Goal: Task Accomplishment & Management: Use online tool/utility

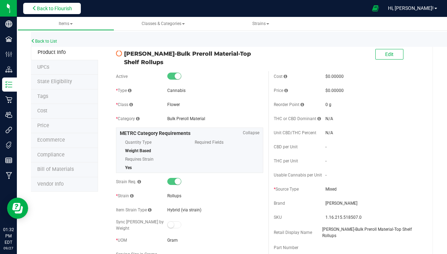
click at [53, 8] on span "Back to Flourish" at bounding box center [54, 9] width 35 height 6
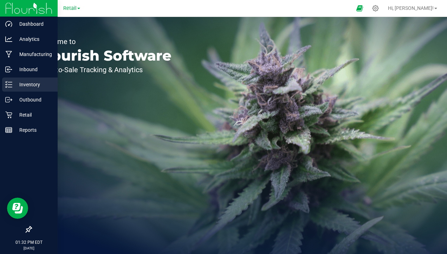
click at [21, 86] on p "Inventory" at bounding box center [33, 84] width 42 height 8
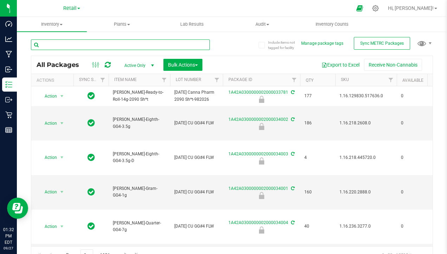
click at [88, 43] on input "text" at bounding box center [120, 44] width 179 height 11
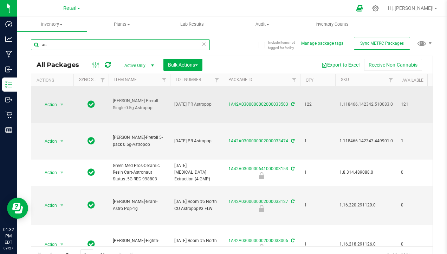
type input "a"
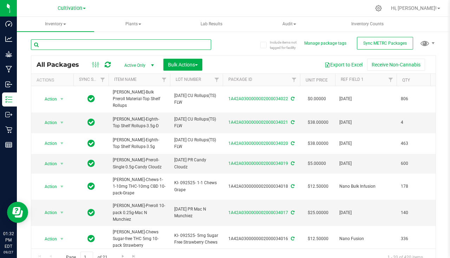
click at [108, 47] on input "text" at bounding box center [121, 44] width 180 height 11
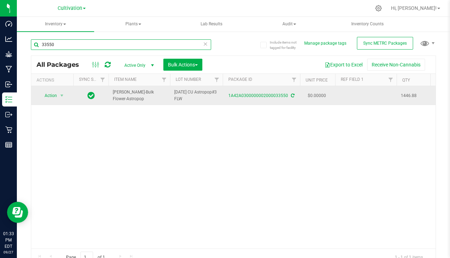
type input "33550"
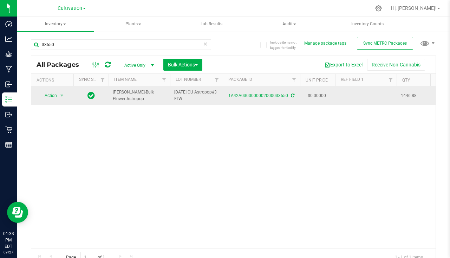
click at [355, 95] on td at bounding box center [366, 95] width 62 height 19
type input "[DATE]"
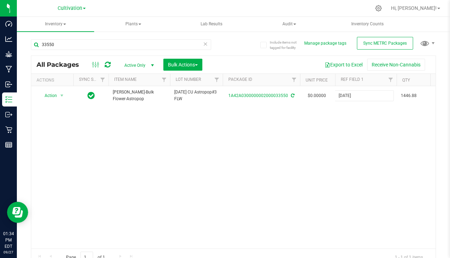
click at [252, 174] on div "All Packages Active Only Active Only Lab Samples Locked All External Internal B…" at bounding box center [233, 161] width 405 height 210
click at [183, 62] on span "Bulk Actions" at bounding box center [183, 65] width 30 height 6
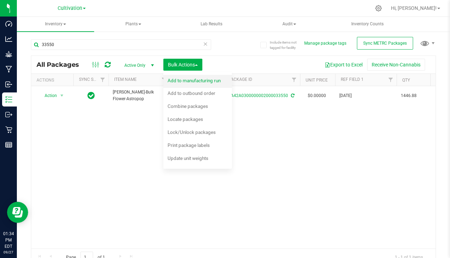
click at [182, 79] on span "Add to manufacturing run" at bounding box center [194, 81] width 53 height 6
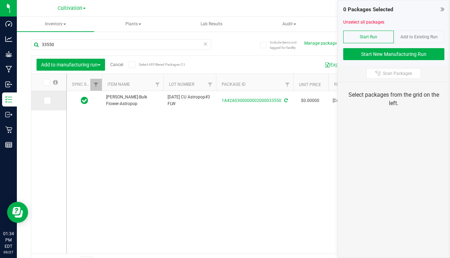
click at [48, 101] on icon at bounding box center [47, 101] width 5 height 0
click at [0, 0] on input "checkbox" at bounding box center [0, 0] width 0 height 0
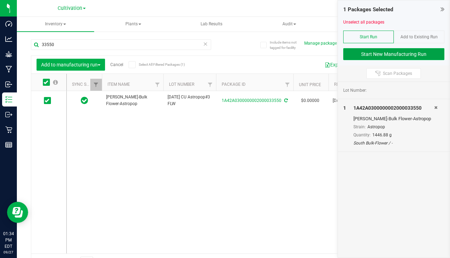
click at [359, 54] on button "Start New Manufacturing Run" at bounding box center [394, 54] width 101 height 12
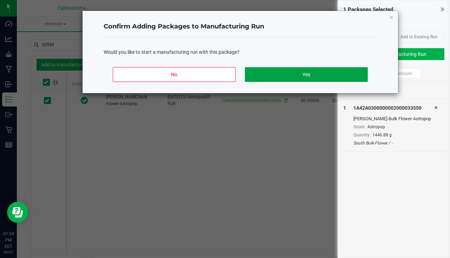
click at [295, 72] on button "Yes" at bounding box center [306, 74] width 123 height 15
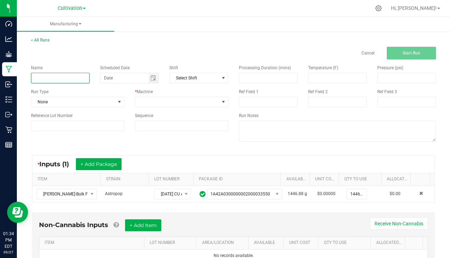
click at [80, 79] on input at bounding box center [60, 78] width 59 height 11
click at [153, 76] on span "Toggle calendar" at bounding box center [153, 78] width 6 height 6
type input "Slater - Astro Pop 9/27/25"
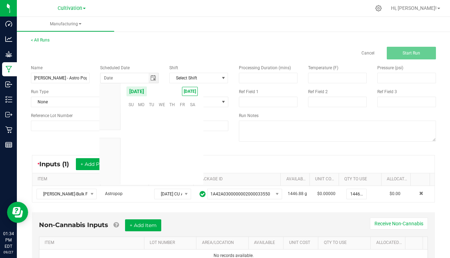
scroll to position [114059, 0]
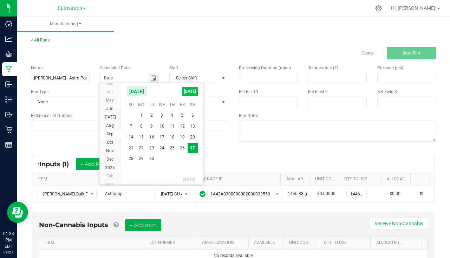
click at [192, 93] on span "TODAY" at bounding box center [190, 91] width 16 height 9
type input "[DATE]"
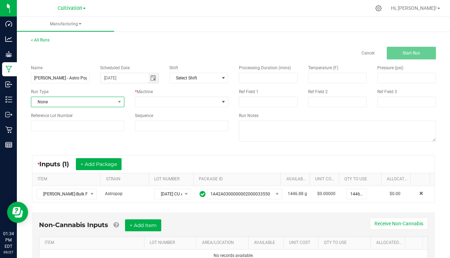
click at [107, 104] on span "None" at bounding box center [73, 102] width 84 height 10
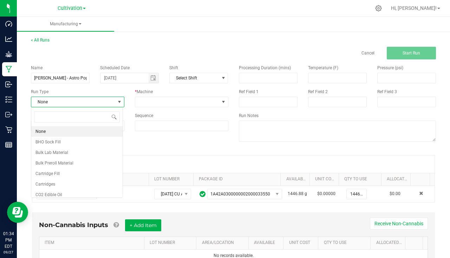
scroll to position [11, 92]
type input "pa"
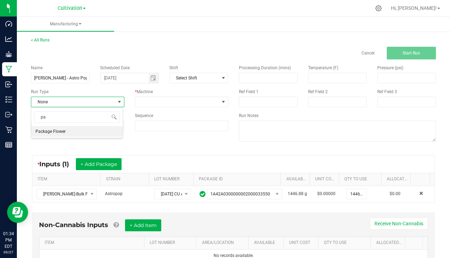
click at [59, 137] on div "pa Package Flower" at bounding box center [77, 122] width 92 height 31
click at [60, 132] on span "Package Flower" at bounding box center [51, 131] width 30 height 7
click at [154, 94] on div "* Machine" at bounding box center [182, 92] width 94 height 6
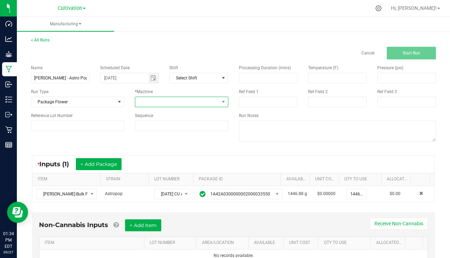
click at [151, 105] on span at bounding box center [177, 102] width 84 height 10
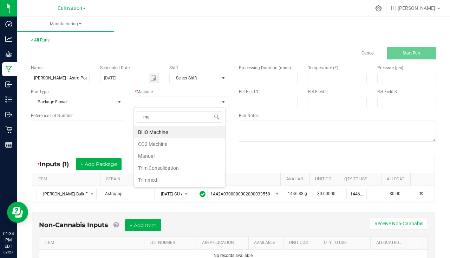
type input "man"
click at [154, 131] on li "Manual" at bounding box center [179, 132] width 91 height 12
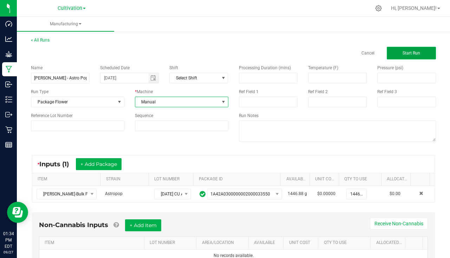
click at [410, 50] on button "Start Run" at bounding box center [411, 53] width 49 height 13
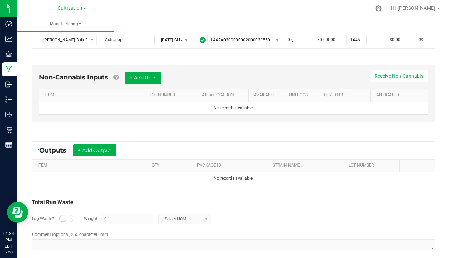
scroll to position [175, 0]
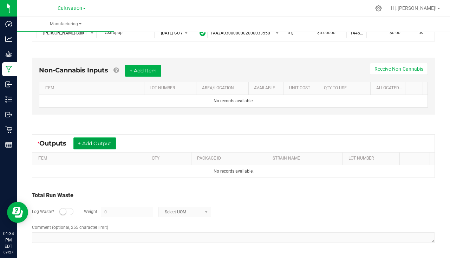
click at [93, 141] on button "+ Add Output" at bounding box center [94, 143] width 43 height 12
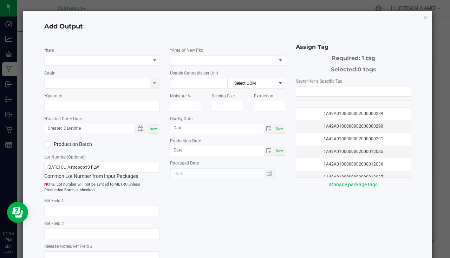
type input "8/27/25"
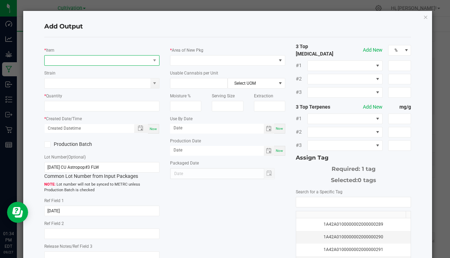
click at [71, 59] on span "NO DATA FOUND" at bounding box center [98, 61] width 106 height 10
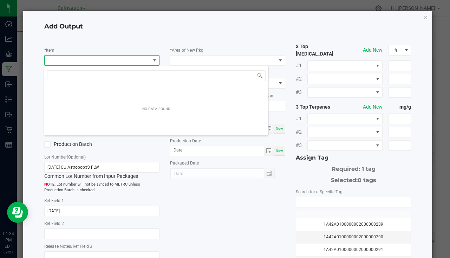
scroll to position [11, 114]
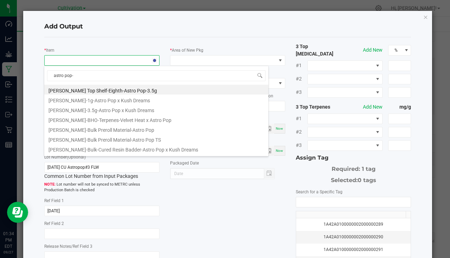
type input "astro pop-1"
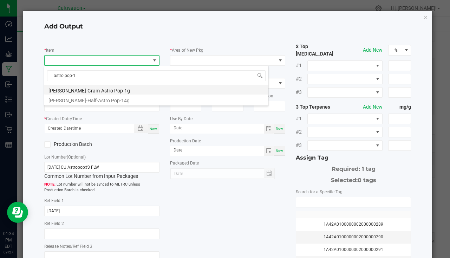
click at [100, 89] on li "[PERSON_NAME]-Gram-Astro Pop-1g" at bounding box center [156, 90] width 224 height 10
type input "0 ea"
type input "1"
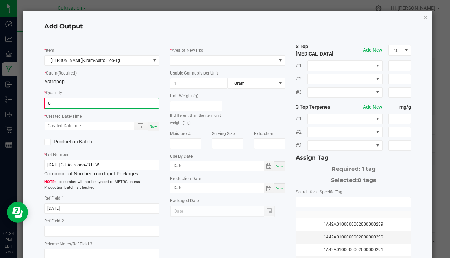
click at [82, 101] on input "0" at bounding box center [102, 103] width 114 height 10
type input "80 ea"
click at [152, 126] on span "Now" at bounding box center [153, 126] width 7 height 4
type input "09/27/2025 1:34 PM"
type input "[DATE]"
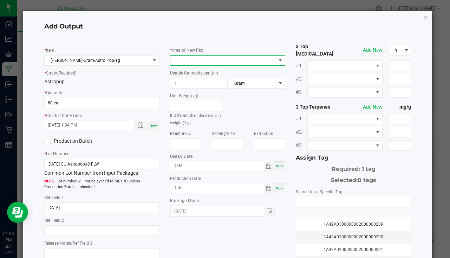
click at [189, 62] on span at bounding box center [224, 61] width 106 height 10
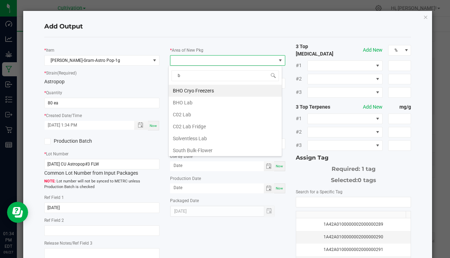
type input "bu"
click at [213, 90] on li "South Bulk-Flower" at bounding box center [225, 91] width 113 height 12
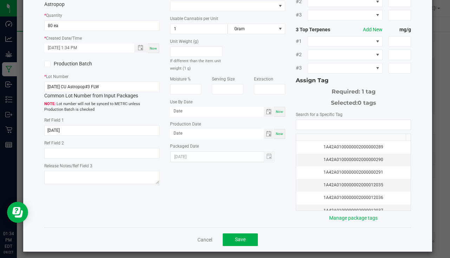
scroll to position [78, 0]
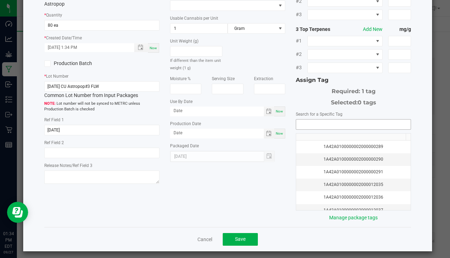
click at [304, 122] on input "NO DATA FOUND" at bounding box center [353, 125] width 115 height 10
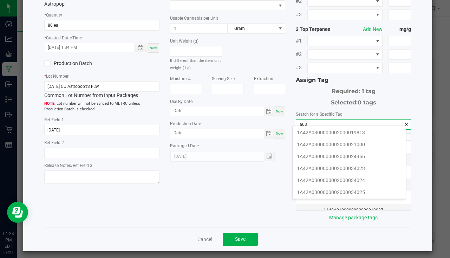
scroll to position [105, 0]
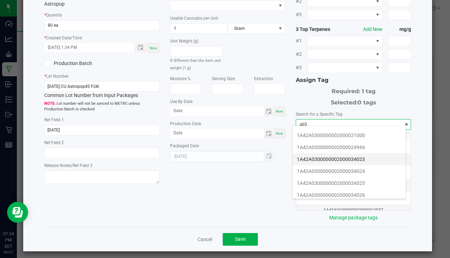
click at [345, 159] on li "1A42A0300000002000034023" at bounding box center [349, 159] width 113 height 12
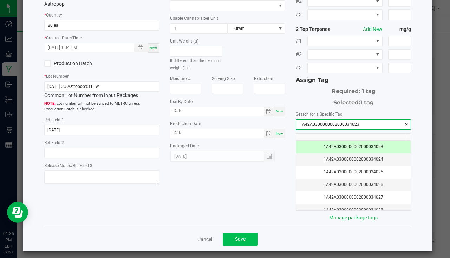
type input "1A42A0300000002000034023"
click at [238, 237] on span "Save" at bounding box center [240, 239] width 11 height 6
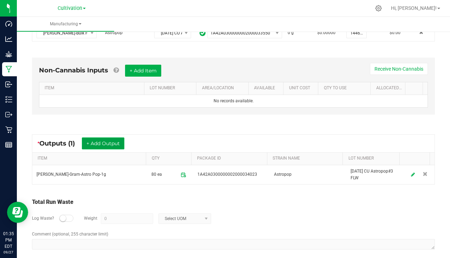
click at [103, 139] on button "+ Add Output" at bounding box center [103, 143] width 43 height 12
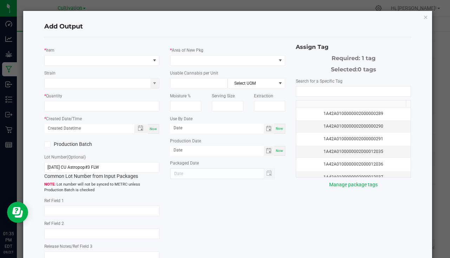
type input "8/27/25"
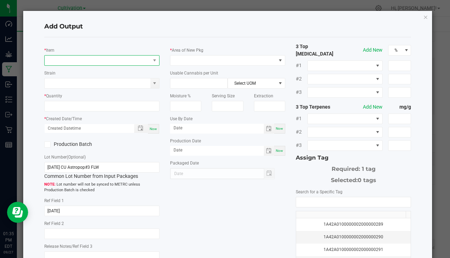
click at [65, 60] on span "NO DATA FOUND" at bounding box center [98, 61] width 106 height 10
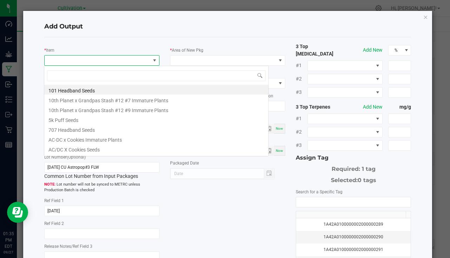
scroll to position [11, 114]
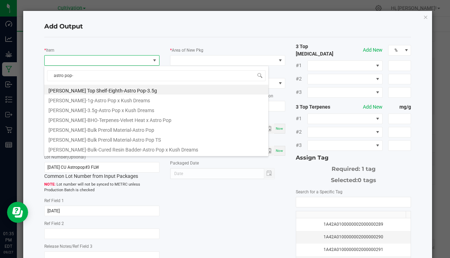
type input "astro pop-3"
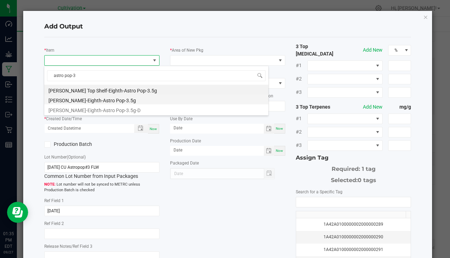
click at [88, 102] on li "[PERSON_NAME]-Eighth-Astro Pop-3.5g" at bounding box center [156, 100] width 224 height 10
type input "0 ea"
type input "3.5"
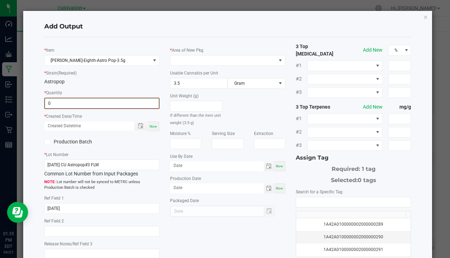
click at [63, 107] on input "0" at bounding box center [102, 103] width 114 height 10
type input "132 ea"
click at [153, 124] on span "Now" at bounding box center [153, 126] width 7 height 4
type input "09/27/2025 1:35 PM"
type input "[DATE]"
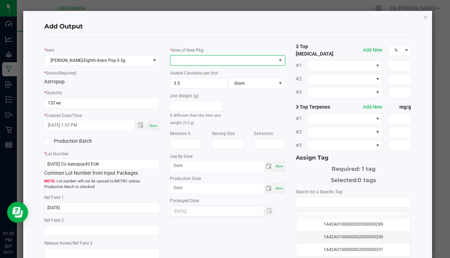
click at [185, 58] on span at bounding box center [224, 61] width 106 height 10
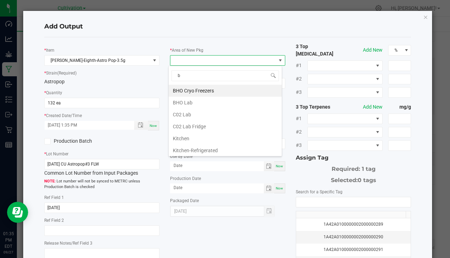
type input "bu"
drag, startPoint x: 214, startPoint y: 90, endPoint x: 276, endPoint y: 94, distance: 62.7
click at [214, 90] on li "South Bulk-Flower" at bounding box center [225, 91] width 113 height 12
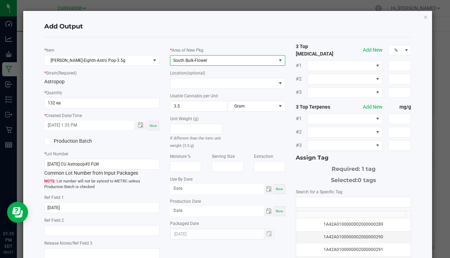
scroll to position [78, 0]
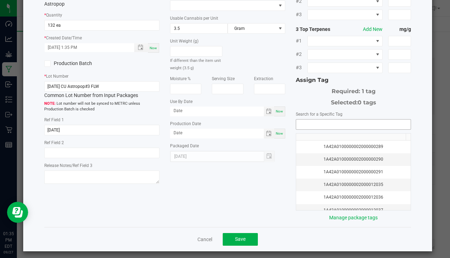
click at [303, 120] on input "NO DATA FOUND" at bounding box center [353, 125] width 115 height 10
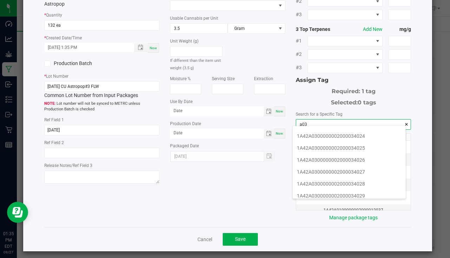
scroll to position [105, 0]
click at [342, 169] on li "1A42A0300000002000034024" at bounding box center [349, 171] width 113 height 12
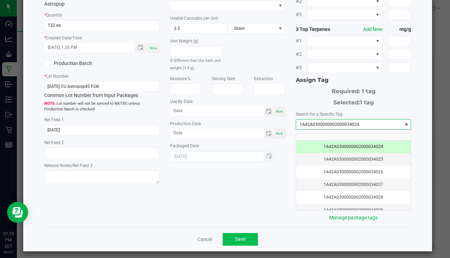
type input "1A42A0300000002000034024"
click at [251, 236] on button "Save" at bounding box center [240, 239] width 35 height 13
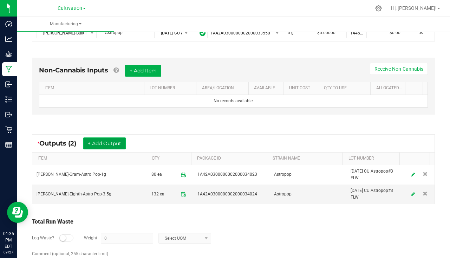
click at [103, 138] on button "+ Add Output" at bounding box center [104, 143] width 43 height 12
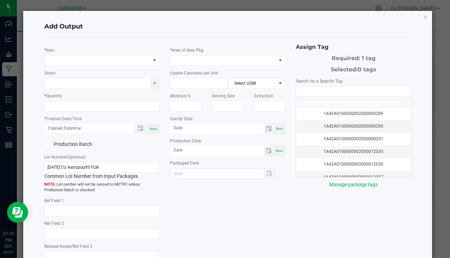
type input "8/27/25"
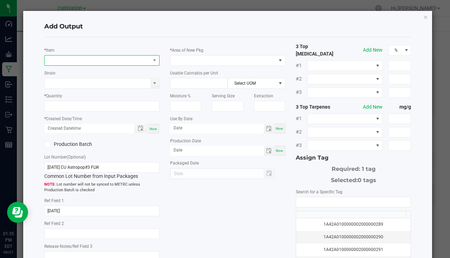
click at [61, 61] on span "NO DATA FOUND" at bounding box center [98, 61] width 106 height 10
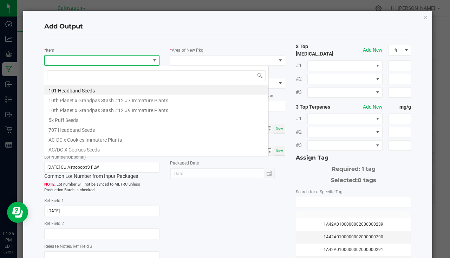
scroll to position [11, 114]
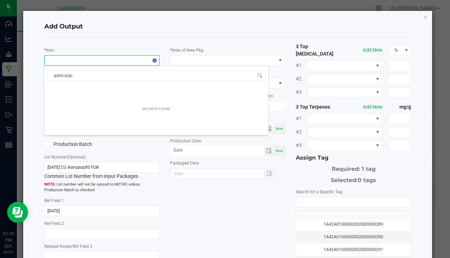
type input "astro pop-3"
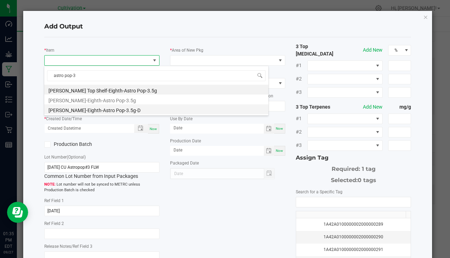
click at [105, 110] on li "Slater-Eighth-Astro Pop-3.5g-D" at bounding box center [156, 109] width 224 height 10
type input "0 ea"
type input "3.5"
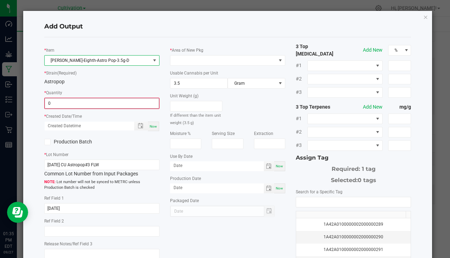
click at [77, 105] on input "0" at bounding box center [102, 103] width 114 height 10
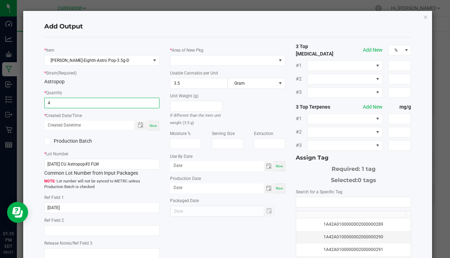
type input "4 ea"
click at [150, 128] on span "Now" at bounding box center [153, 126] width 7 height 4
type input "09/27/2025 1:35 PM"
type input "[DATE]"
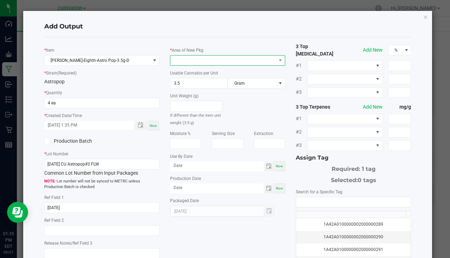
click at [193, 62] on span at bounding box center [224, 61] width 106 height 10
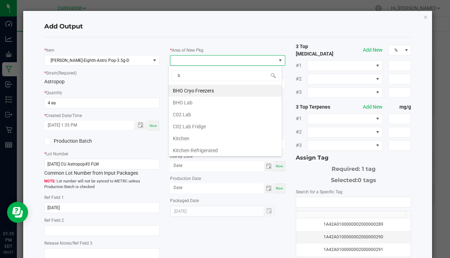
type input "bu"
click at [207, 94] on li "South Bulk-Flower" at bounding box center [225, 91] width 113 height 12
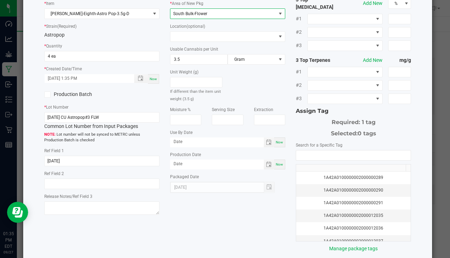
scroll to position [78, 0]
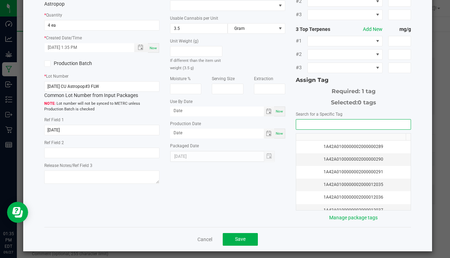
click at [297, 120] on input "NO DATA FOUND" at bounding box center [353, 125] width 115 height 10
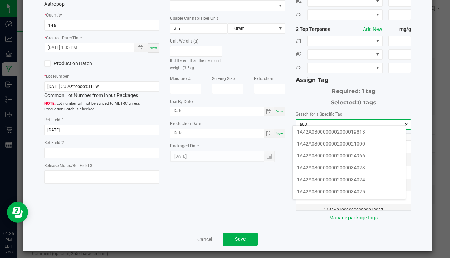
scroll to position [105, 0]
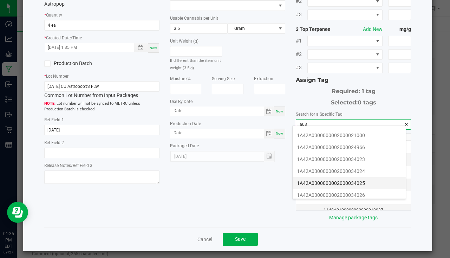
click at [361, 178] on li "1A42A0300000002000034025" at bounding box center [349, 183] width 113 height 12
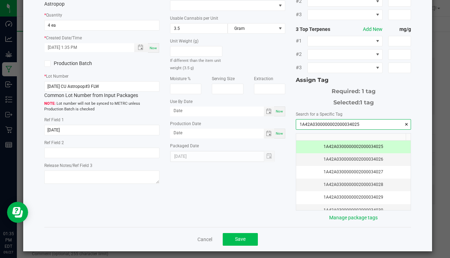
type input "1A42A0300000002000034025"
click at [227, 236] on button "Save" at bounding box center [240, 239] width 35 height 13
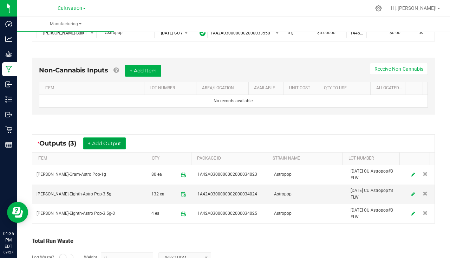
click at [100, 141] on button "+ Add Output" at bounding box center [104, 143] width 43 height 12
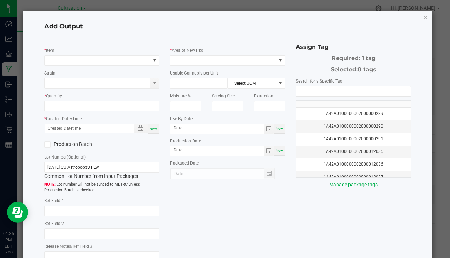
type input "8/27/25"
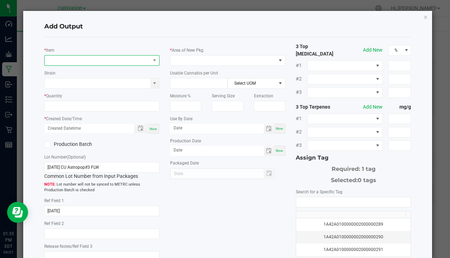
click at [58, 59] on span "NO DATA FOUND" at bounding box center [98, 61] width 106 height 10
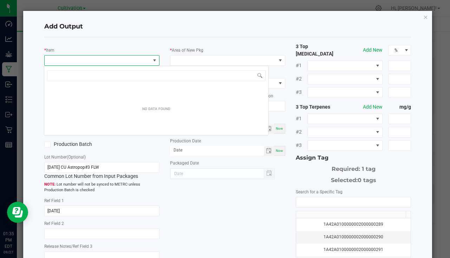
scroll to position [11, 114]
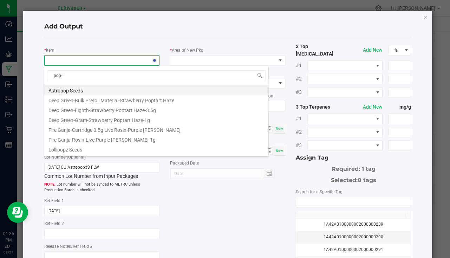
type input "pop-7"
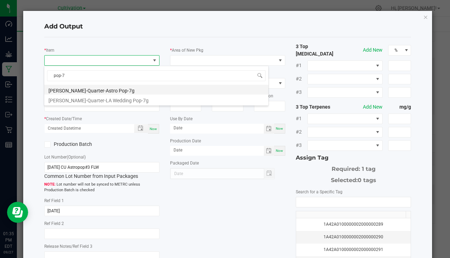
click at [85, 93] on li "Slater-Quarter-Astro Pop-7g" at bounding box center [156, 90] width 224 height 10
type input "0 ea"
type input "7"
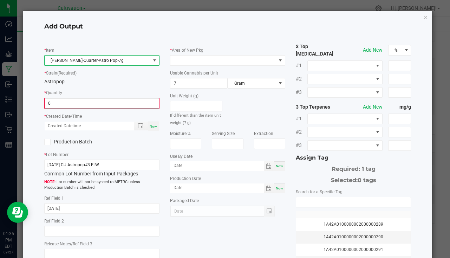
click at [74, 100] on input "0" at bounding box center [102, 103] width 114 height 10
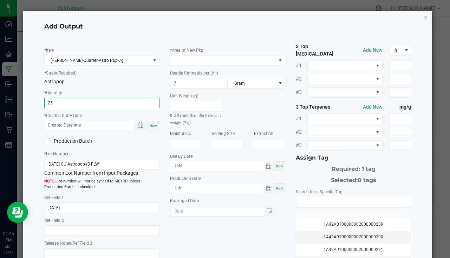
type input "25 ea"
click at [158, 128] on div "* Item Slater-Quarter-Astro Pop-7g * Strain (Required) Astropop * Quantity 25 e…" at bounding box center [102, 153] width 126 height 221
click at [156, 127] on div "Now" at bounding box center [153, 125] width 11 height 9
type input "09/27/2025 1:36 PM"
type input "[DATE]"
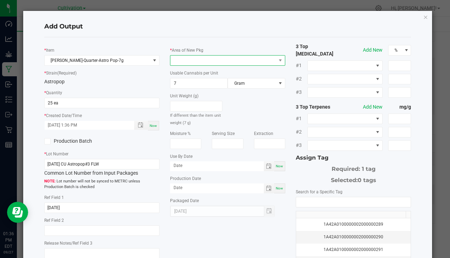
click at [181, 64] on span at bounding box center [224, 61] width 106 height 10
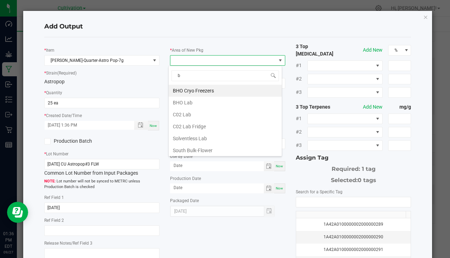
type input "bu"
click at [203, 89] on li "South Bulk-Flower" at bounding box center [225, 91] width 113 height 12
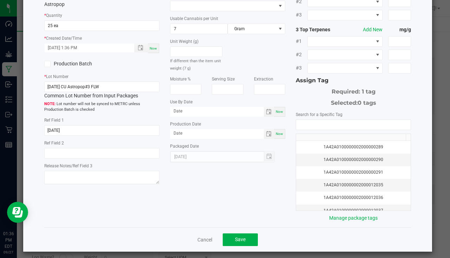
scroll to position [78, 0]
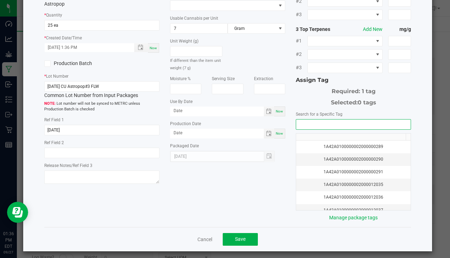
click at [327, 120] on input "NO DATA FOUND" at bounding box center [353, 125] width 115 height 10
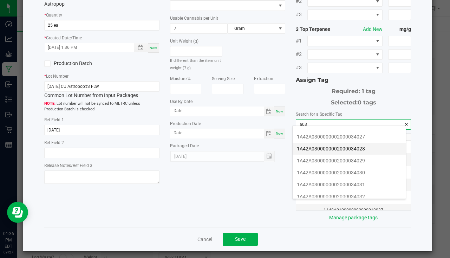
scroll to position [141, 0]
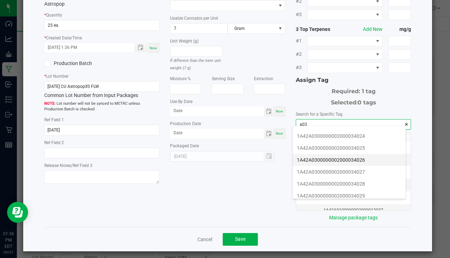
click at [351, 159] on li "1A42A0300000002000034026" at bounding box center [349, 160] width 113 height 12
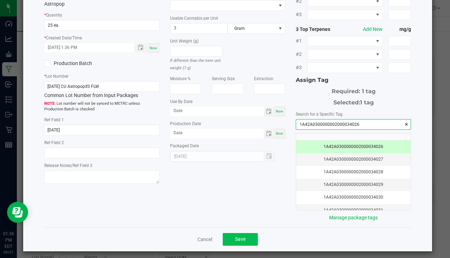
type input "1A42A0300000002000034026"
click at [244, 237] on button "Save" at bounding box center [240, 239] width 35 height 13
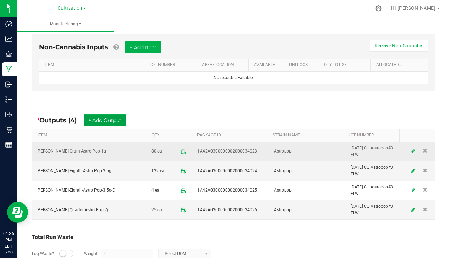
scroll to position [211, 0]
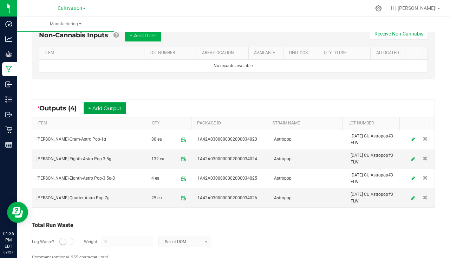
click at [111, 113] on button "+ Add Output" at bounding box center [105, 108] width 43 height 12
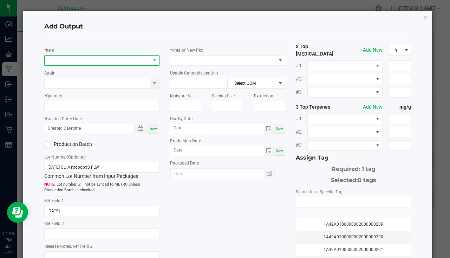
click at [68, 60] on span "NO DATA FOUND" at bounding box center [98, 61] width 106 height 10
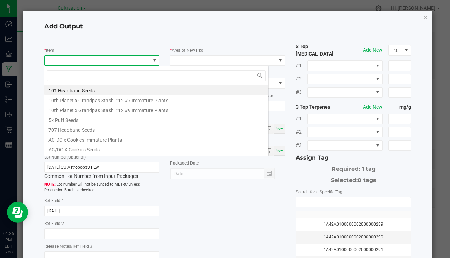
scroll to position [11, 114]
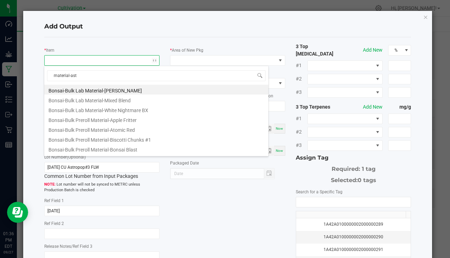
type input "material-astr"
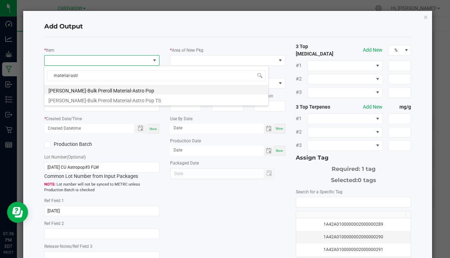
click at [111, 91] on li "Slater-Bulk Preroll Material-Astro Pop" at bounding box center [156, 90] width 224 height 10
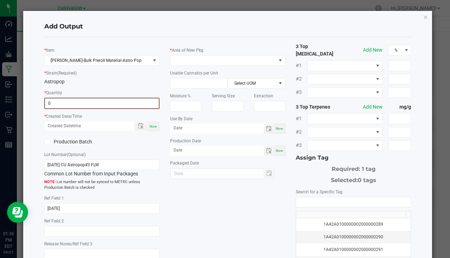
click at [79, 103] on input "0" at bounding box center [102, 103] width 114 height 10
type input "680.0000 g"
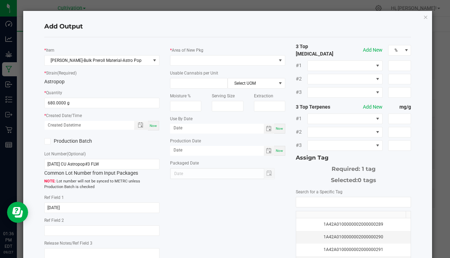
click at [154, 126] on span "Now" at bounding box center [153, 126] width 7 height 4
type input "09/27/2025 1:36 PM"
type input "[DATE]"
click at [195, 64] on span at bounding box center [224, 61] width 106 height 10
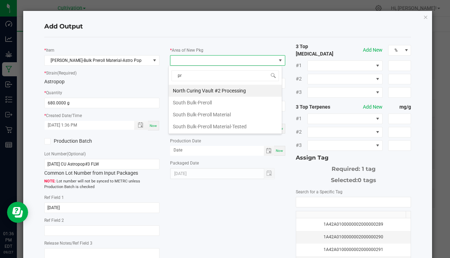
type input "pre"
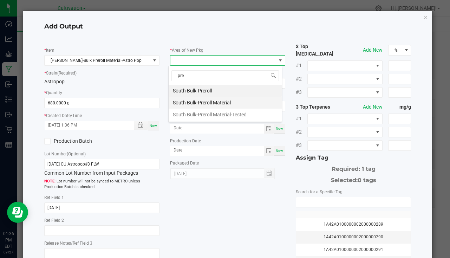
click at [212, 103] on li "South Bulk-Preroll Material" at bounding box center [225, 103] width 113 height 12
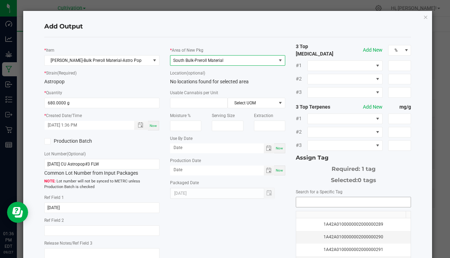
scroll to position [78, 0]
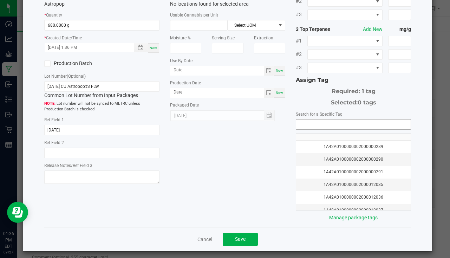
click at [315, 121] on input "NO DATA FOUND" at bounding box center [353, 125] width 115 height 10
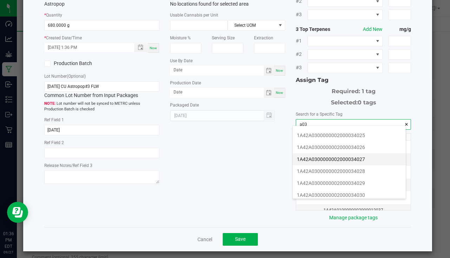
scroll to position [141, 0]
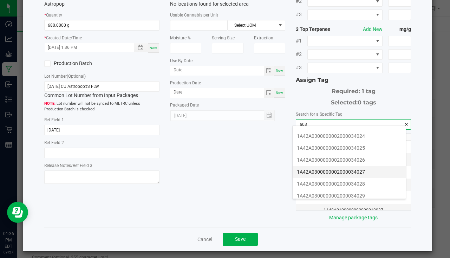
click at [365, 172] on li "1A42A0300000002000034027" at bounding box center [349, 172] width 113 height 12
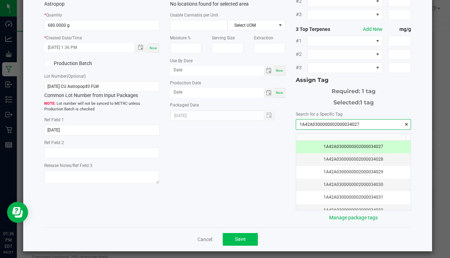
type input "1A42A0300000002000034027"
click at [245, 237] on button "Save" at bounding box center [240, 239] width 35 height 13
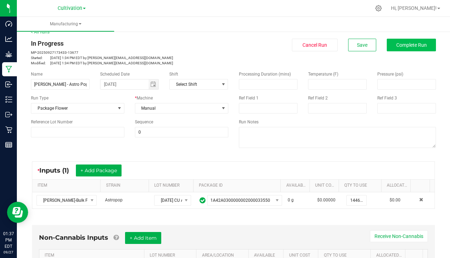
scroll to position [0, 0]
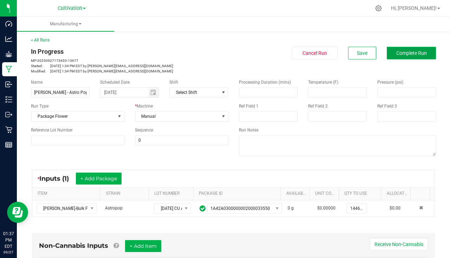
click at [414, 52] on span "Complete Run" at bounding box center [412, 53] width 31 height 6
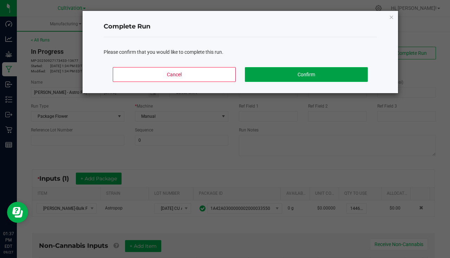
click at [311, 72] on button "Confirm" at bounding box center [306, 74] width 123 height 15
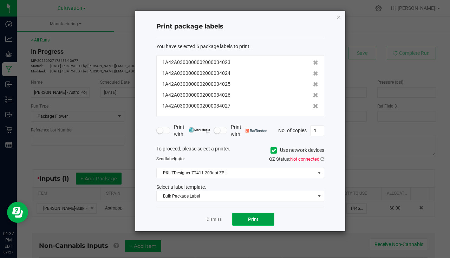
click at [253, 218] on span "Print" at bounding box center [253, 220] width 11 height 6
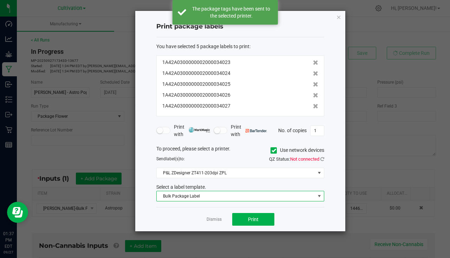
click at [230, 201] on span "Bulk Package Label" at bounding box center [236, 196] width 159 height 10
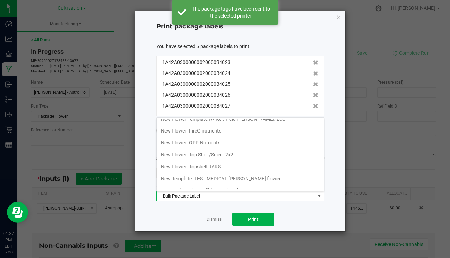
scroll to position [246, 0]
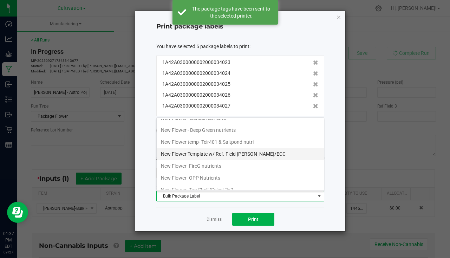
click at [239, 155] on li "New Flower Template w/ Ref. Field SLATER/ECC" at bounding box center [240, 154] width 167 height 12
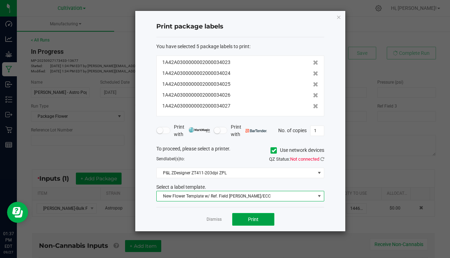
click at [247, 216] on button "Print" at bounding box center [253, 219] width 42 height 13
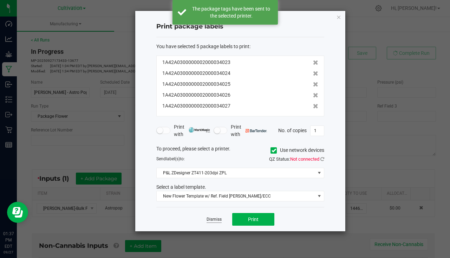
click at [216, 220] on link "Dismiss" at bounding box center [214, 220] width 15 height 6
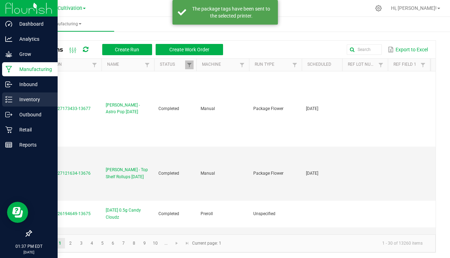
click at [18, 96] on p "Inventory" at bounding box center [33, 99] width 42 height 8
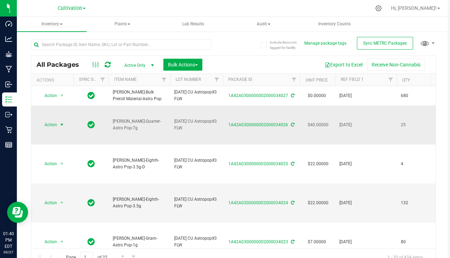
click at [52, 127] on span "Action" at bounding box center [47, 125] width 19 height 10
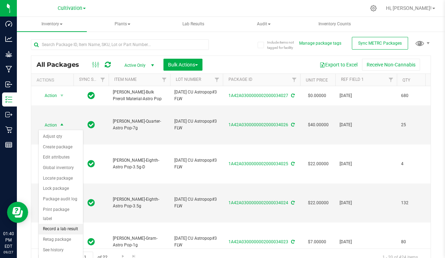
click at [66, 224] on li "Record a lab result" at bounding box center [61, 229] width 44 height 11
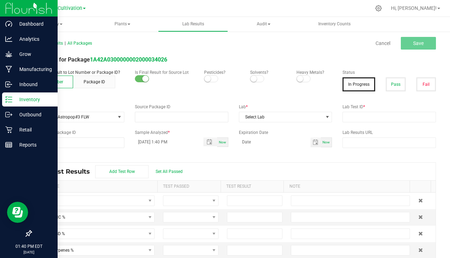
type input "1A42A0300000002000034026"
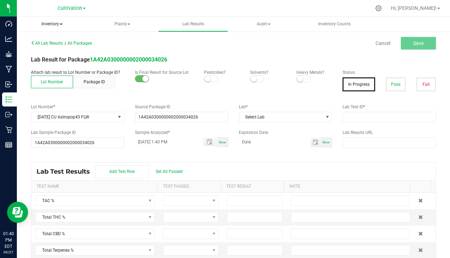
click at [49, 20] on span "Inventory" at bounding box center [52, 24] width 70 height 15
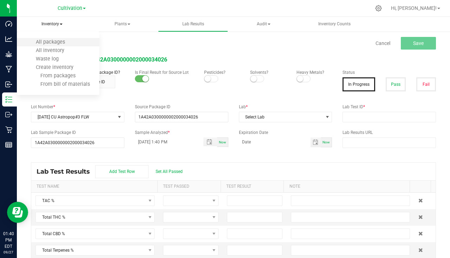
click at [51, 45] on li "All packages" at bounding box center [58, 42] width 83 height 8
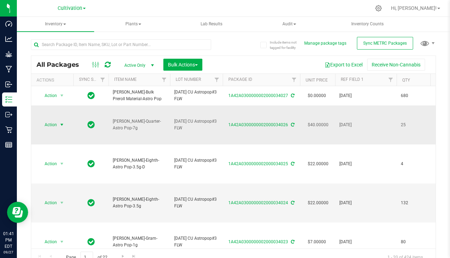
click at [58, 124] on span "select" at bounding box center [62, 125] width 9 height 10
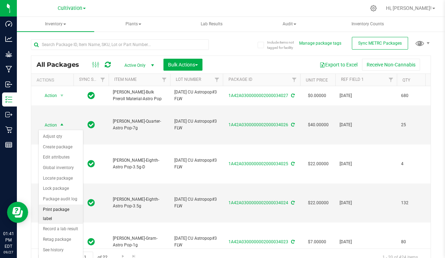
click at [66, 213] on li "Print package label" at bounding box center [61, 214] width 44 height 19
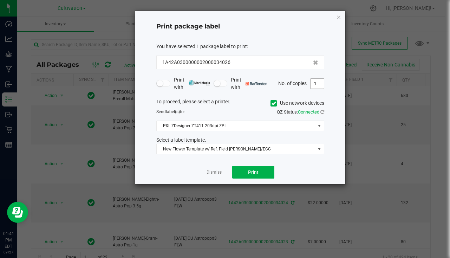
click at [315, 84] on input "1" at bounding box center [317, 84] width 13 height 10
type input "25"
click at [255, 168] on button "Print" at bounding box center [253, 172] width 42 height 13
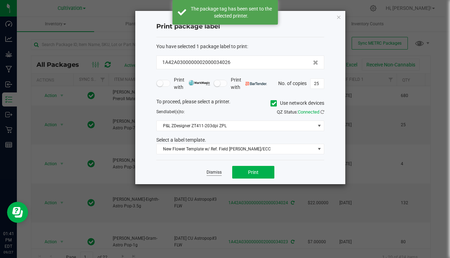
click at [219, 173] on link "Dismiss" at bounding box center [214, 172] width 15 height 6
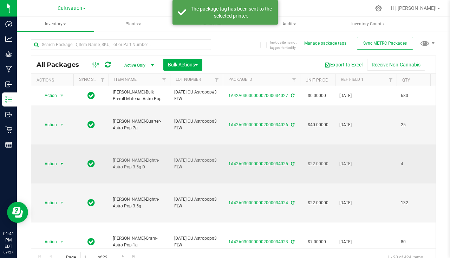
click at [54, 164] on span "Action" at bounding box center [47, 164] width 19 height 10
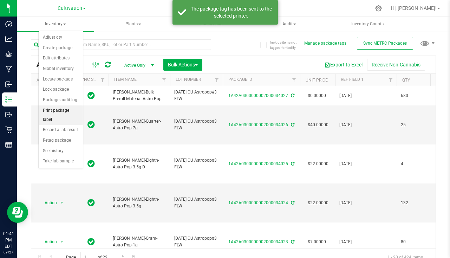
click at [60, 113] on li "Print package label" at bounding box center [61, 114] width 44 height 19
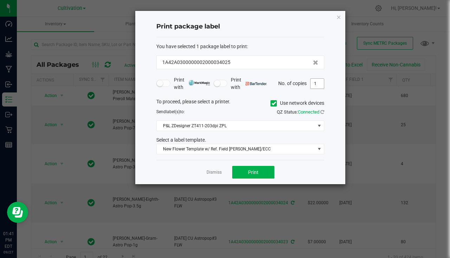
click at [314, 82] on input "1" at bounding box center [317, 84] width 13 height 10
type input "4"
click at [250, 172] on span "Print" at bounding box center [253, 172] width 11 height 6
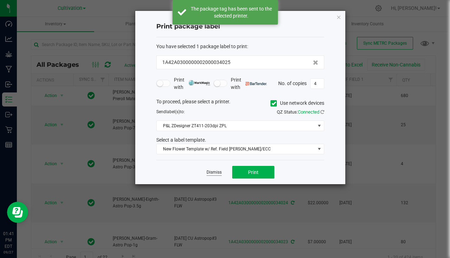
click at [216, 173] on link "Dismiss" at bounding box center [214, 172] width 15 height 6
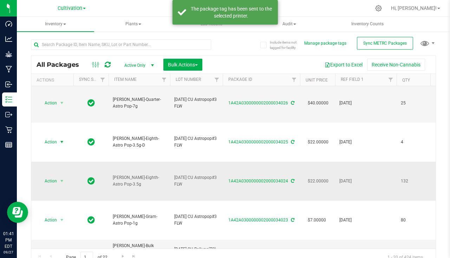
scroll to position [35, 0]
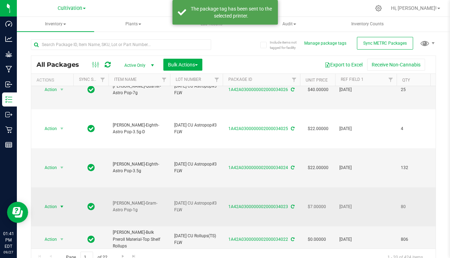
click at [61, 209] on span "select" at bounding box center [62, 207] width 6 height 6
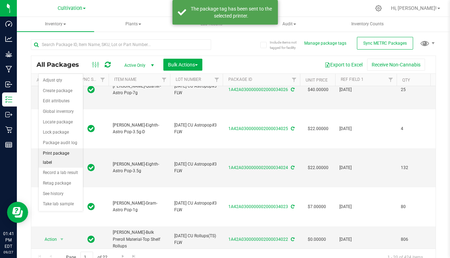
click at [62, 154] on li "Print package label" at bounding box center [61, 157] width 44 height 19
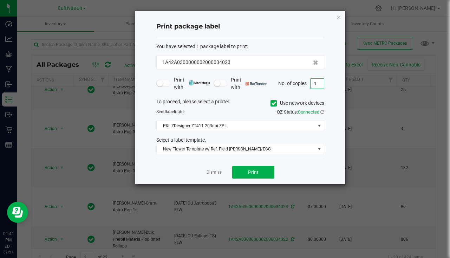
click at [321, 84] on input "1" at bounding box center [317, 84] width 13 height 10
type input "80"
click at [256, 175] on span "Print" at bounding box center [253, 172] width 11 height 6
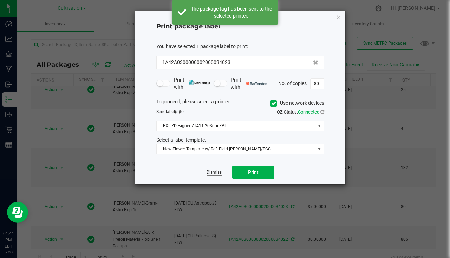
click at [212, 175] on link "Dismiss" at bounding box center [214, 172] width 15 height 6
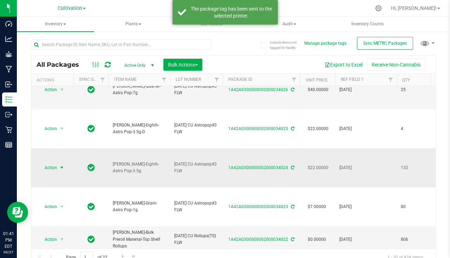
click at [56, 167] on span "Action" at bounding box center [47, 168] width 19 height 10
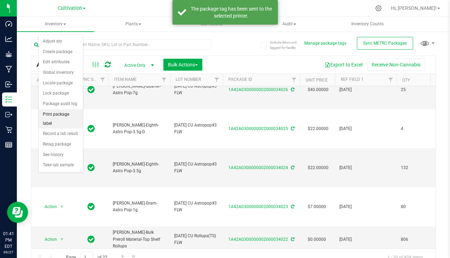
click at [63, 115] on li "Print package label" at bounding box center [61, 118] width 44 height 19
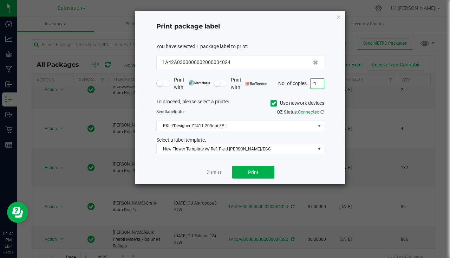
click at [320, 83] on input "1" at bounding box center [317, 84] width 13 height 10
type input "132"
click at [248, 167] on button "Print" at bounding box center [253, 172] width 42 height 13
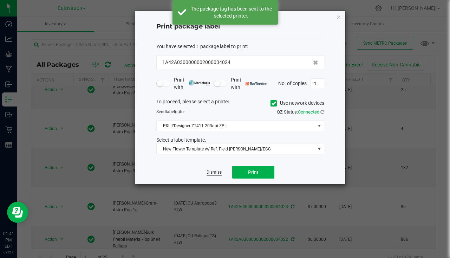
click at [215, 170] on link "Dismiss" at bounding box center [214, 172] width 15 height 6
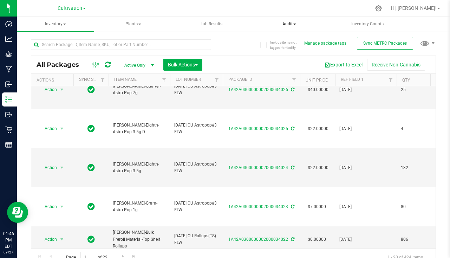
click at [315, 18] on span "Audit" at bounding box center [289, 24] width 77 height 14
